Goal: Navigation & Orientation: Find specific page/section

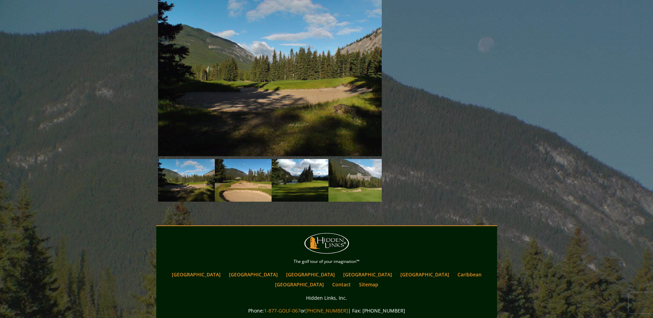
scroll to position [585, 0]
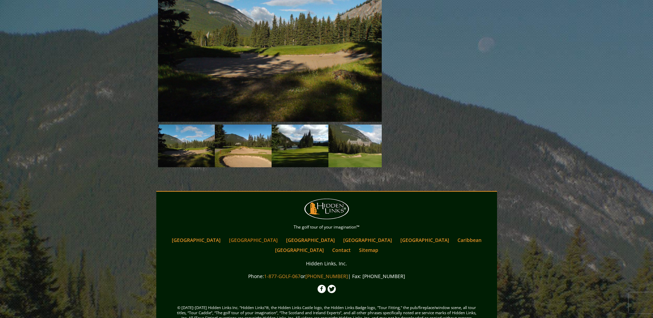
click at [250, 235] on link "[GEOGRAPHIC_DATA]" at bounding box center [253, 240] width 56 height 10
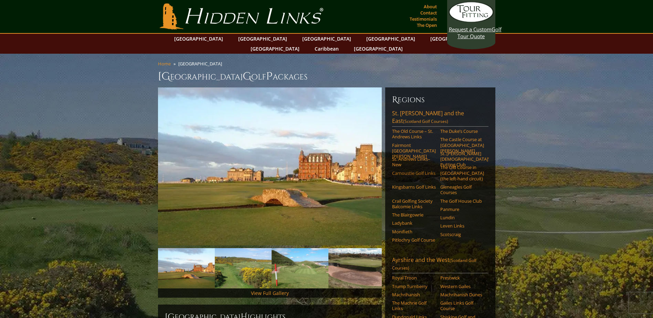
click at [419, 170] on link "Carnoustie Golf Links" at bounding box center [414, 173] width 44 height 6
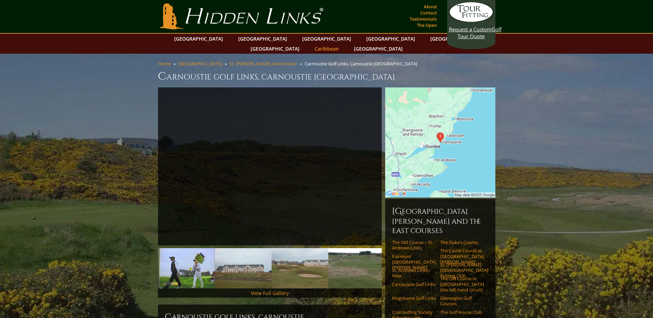
click at [342, 44] on link "Caribbean" at bounding box center [326, 49] width 31 height 10
